Goal: Task Accomplishment & Management: Manage account settings

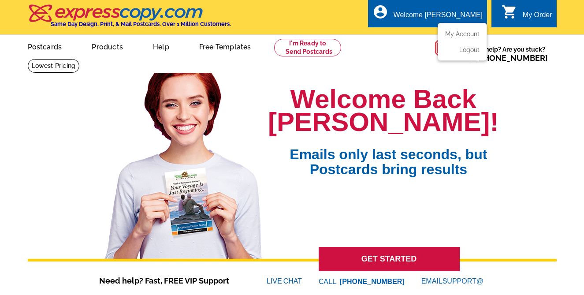
click at [454, 16] on div "Welcome [PERSON_NAME]" at bounding box center [438, 17] width 89 height 12
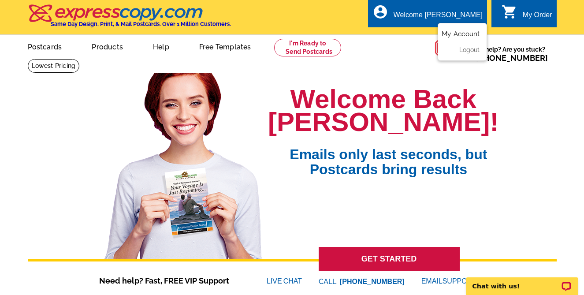
click at [458, 33] on link "My Account" at bounding box center [461, 34] width 38 height 8
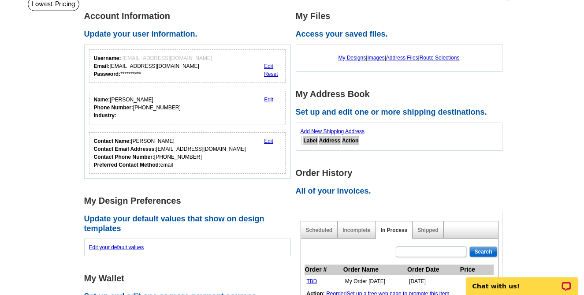
scroll to position [82, 0]
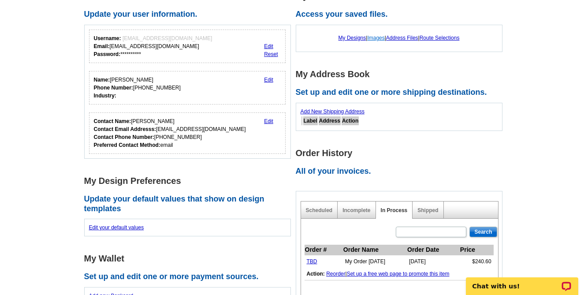
click at [377, 37] on link "Images" at bounding box center [375, 38] width 17 height 6
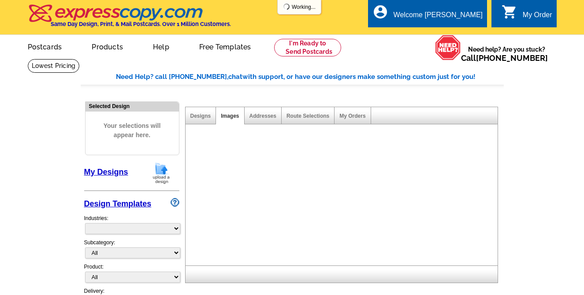
select select "785"
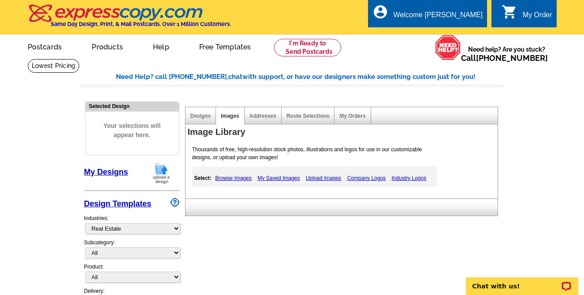
click at [283, 177] on link "My Saved Images" at bounding box center [278, 178] width 47 height 11
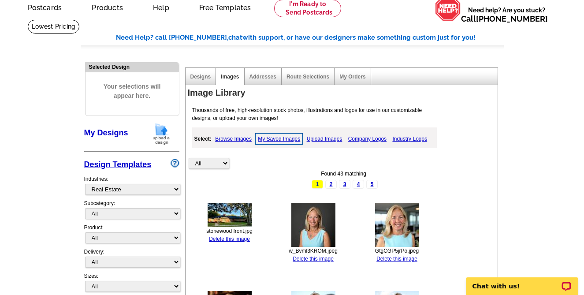
scroll to position [49, 0]
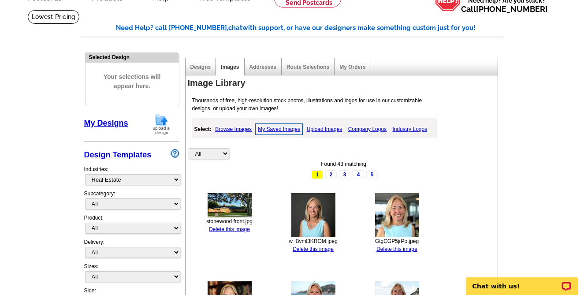
click at [230, 201] on img at bounding box center [230, 205] width 44 height 24
